Goal: Find specific page/section: Find specific page/section

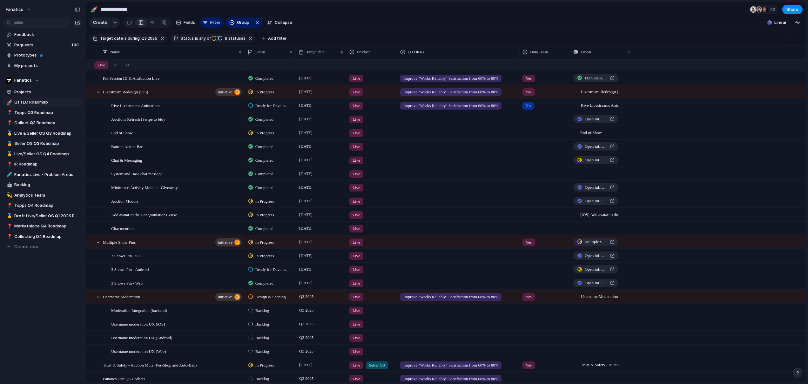
type input "**********"
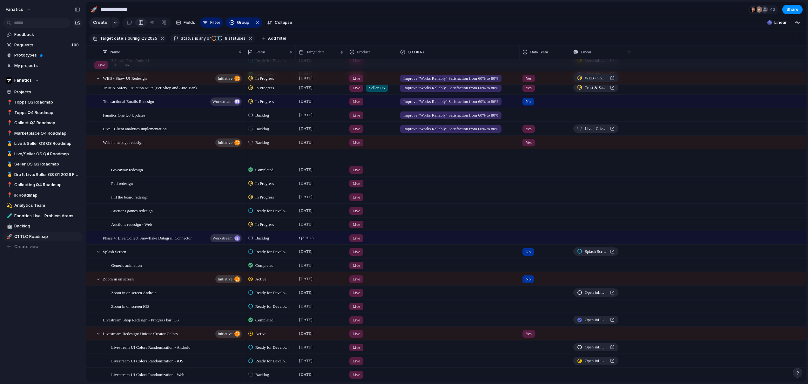
scroll to position [530, 0]
